Goal: Information Seeking & Learning: Learn about a topic

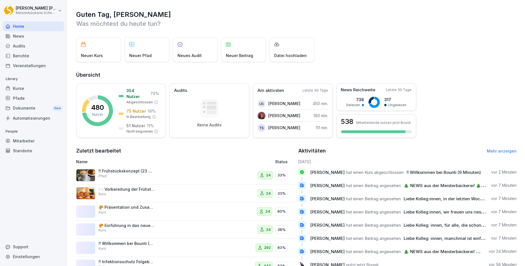
click at [19, 87] on div "Kurse" at bounding box center [33, 88] width 61 height 10
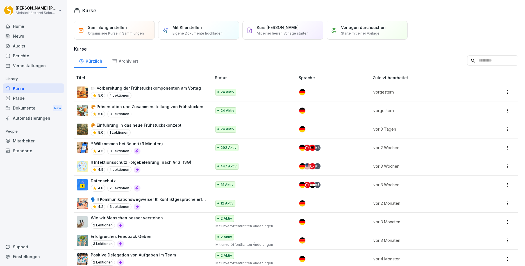
click at [166, 92] on div "5.0 4 Lektionen" at bounding box center [146, 95] width 110 height 7
click at [156, 167] on div "4.5 4 Lektionen" at bounding box center [141, 169] width 101 height 7
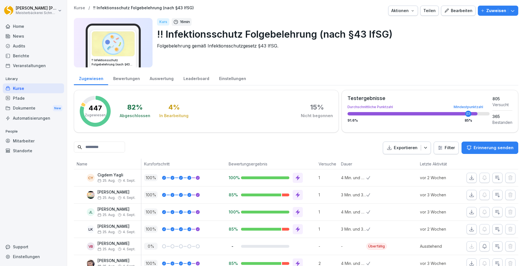
click at [111, 147] on input at bounding box center [99, 147] width 51 height 11
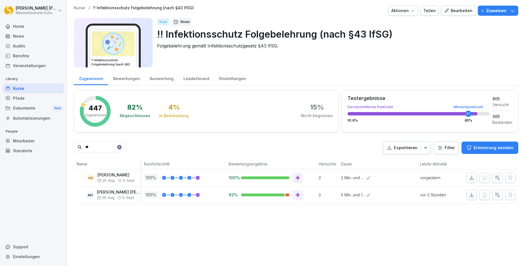
type input "*"
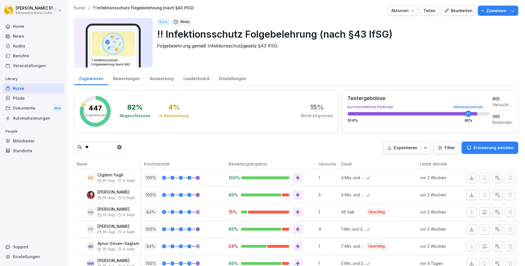
type input "*"
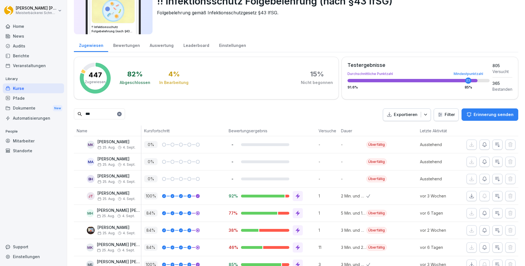
scroll to position [34, 0]
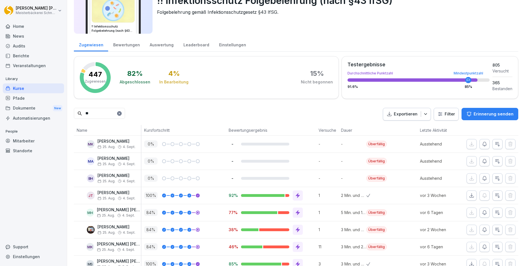
type input "*"
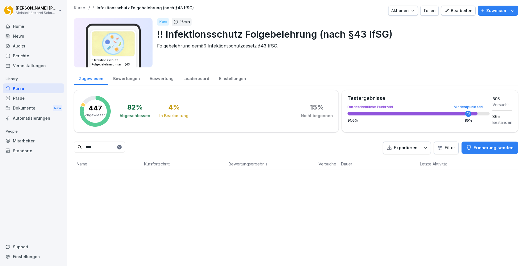
scroll to position [0, 0]
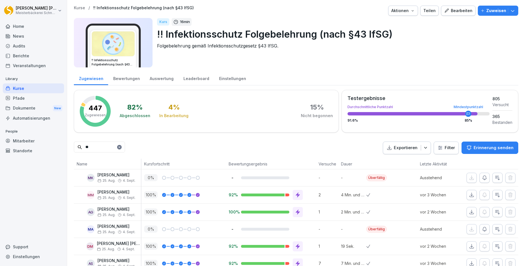
type input "*"
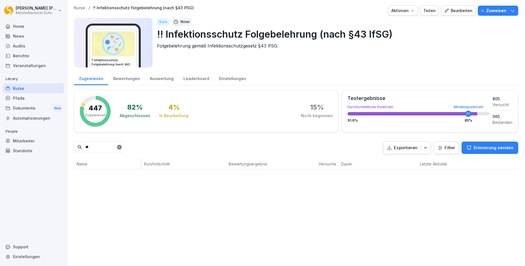
type input "*"
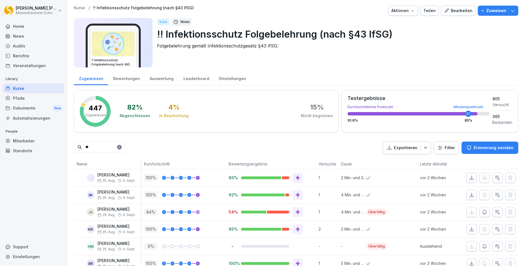
type input "*"
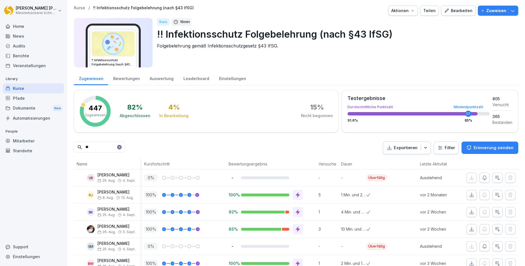
type input "*"
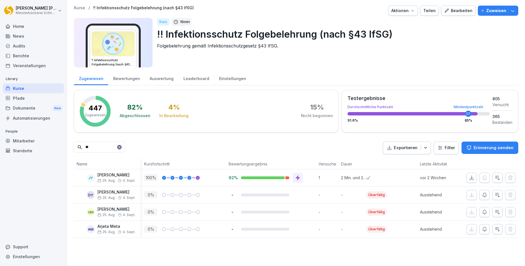
type input "*"
